Goal: Check status

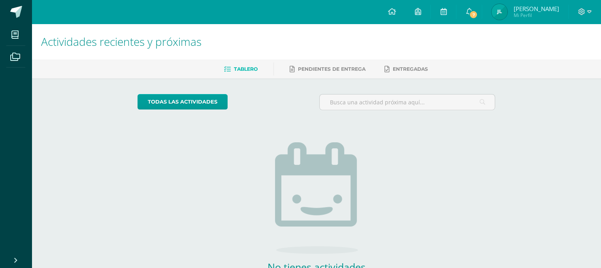
click at [508, 12] on img at bounding box center [500, 12] width 16 height 16
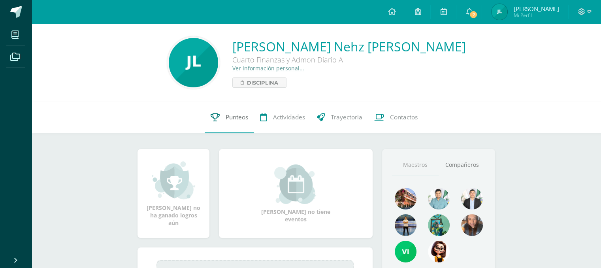
click at [238, 118] on span "Punteos" at bounding box center [237, 117] width 23 height 8
click at [226, 118] on span "Punteos" at bounding box center [237, 117] width 23 height 8
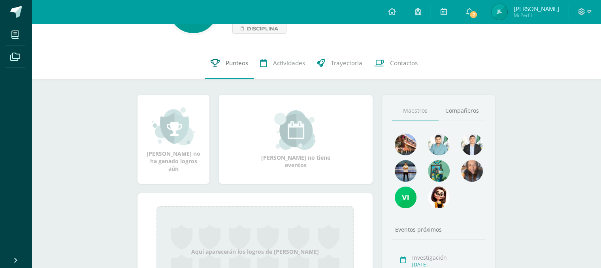
scroll to position [114, 0]
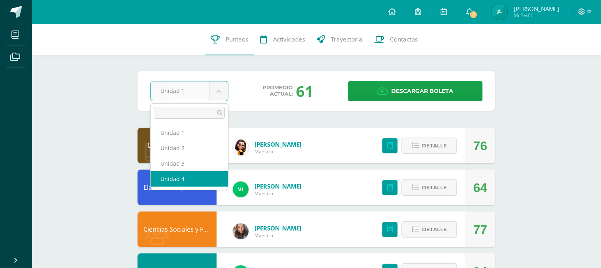
select select "Unidad 4"
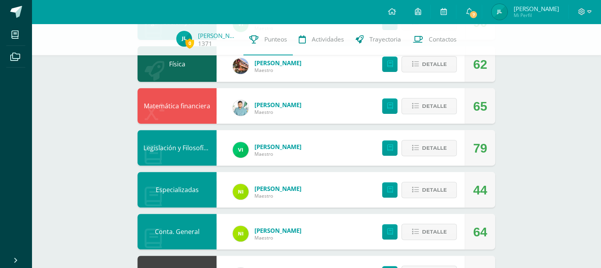
scroll to position [262, 0]
